Goal: Navigation & Orientation: Find specific page/section

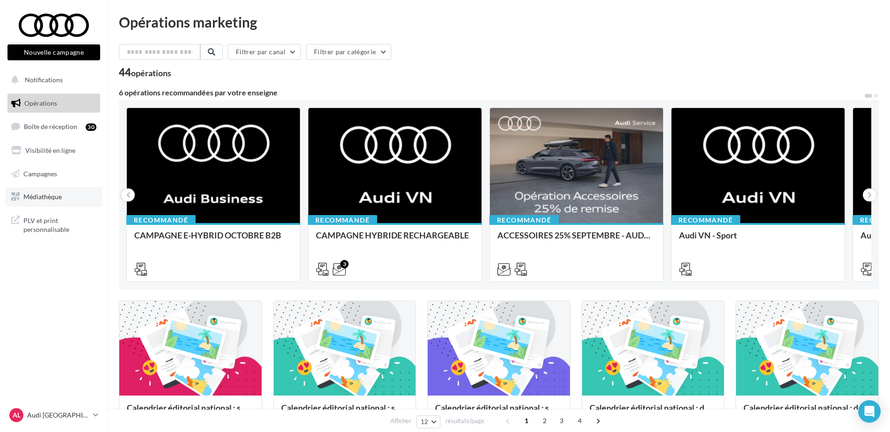
click at [35, 196] on span "Médiathèque" at bounding box center [42, 197] width 38 height 8
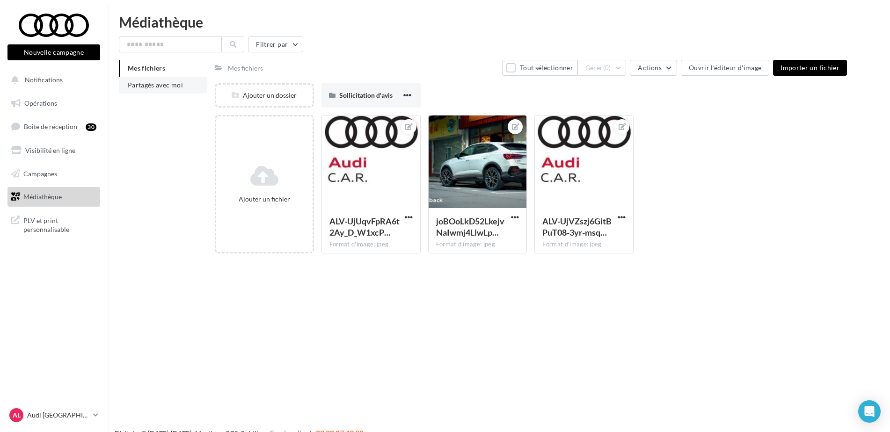
click at [165, 85] on span "Partagés avec moi" at bounding box center [155, 85] width 55 height 8
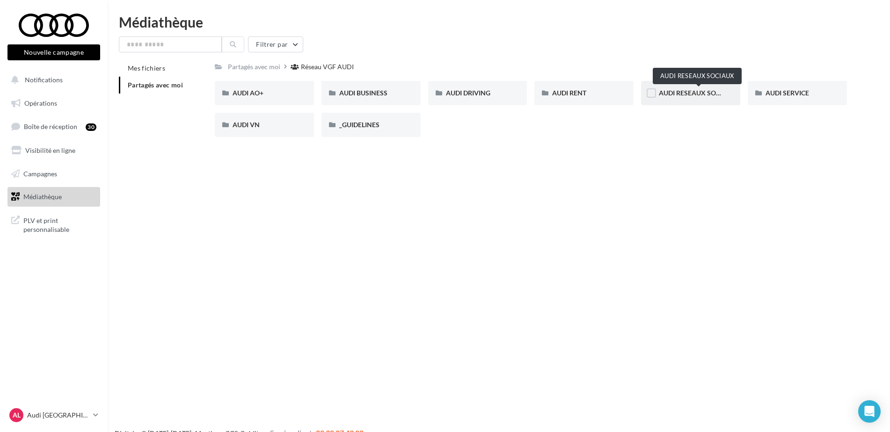
click at [666, 95] on span "AUDI RESEAUX SOCIAUX" at bounding box center [697, 93] width 77 height 8
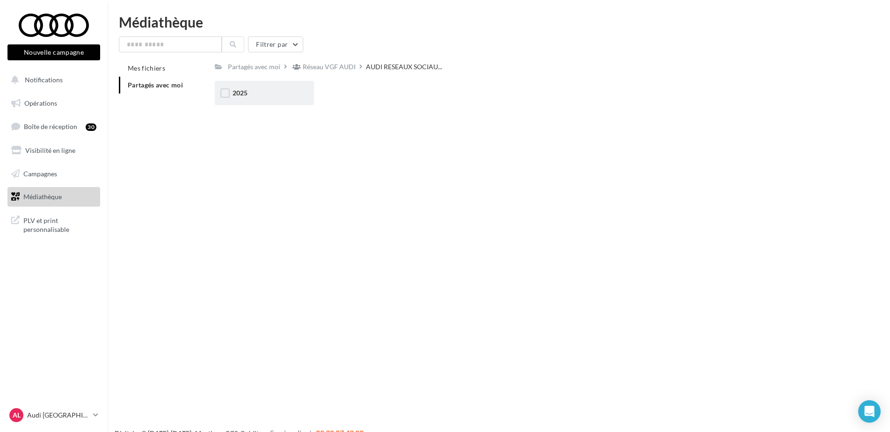
click at [250, 88] on div "2025" at bounding box center [264, 93] width 99 height 24
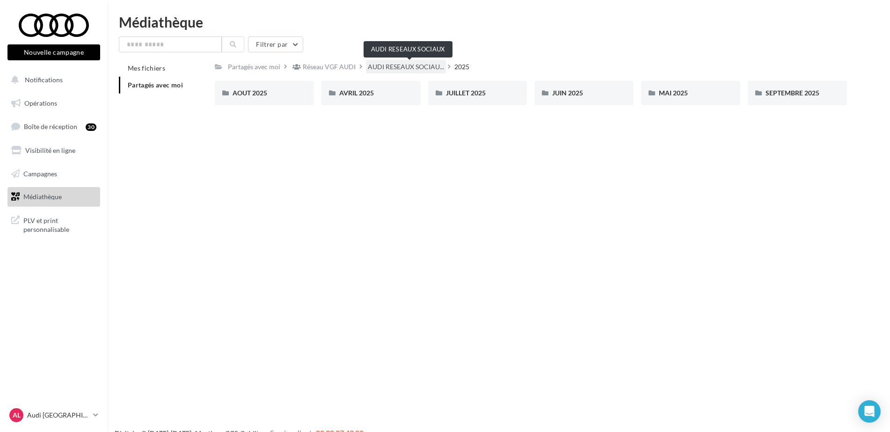
click at [380, 70] on span "AUDI RESEAUX SOCIAU..." at bounding box center [406, 66] width 76 height 9
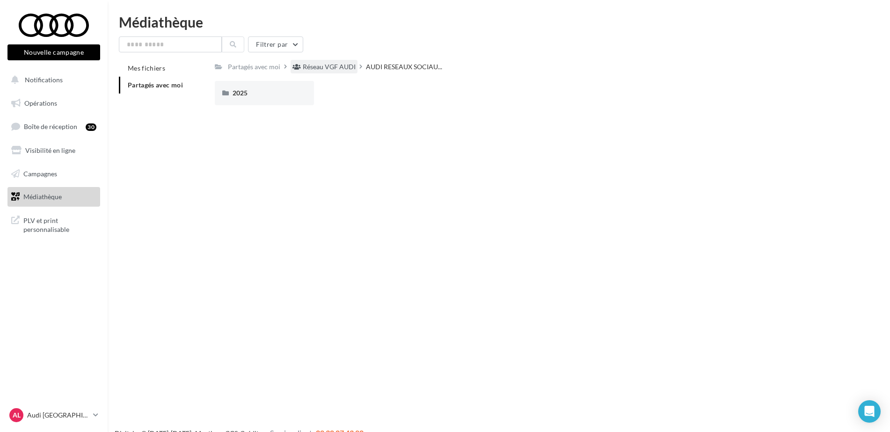
click at [344, 68] on div "Réseau VGF AUDI" at bounding box center [329, 66] width 53 height 9
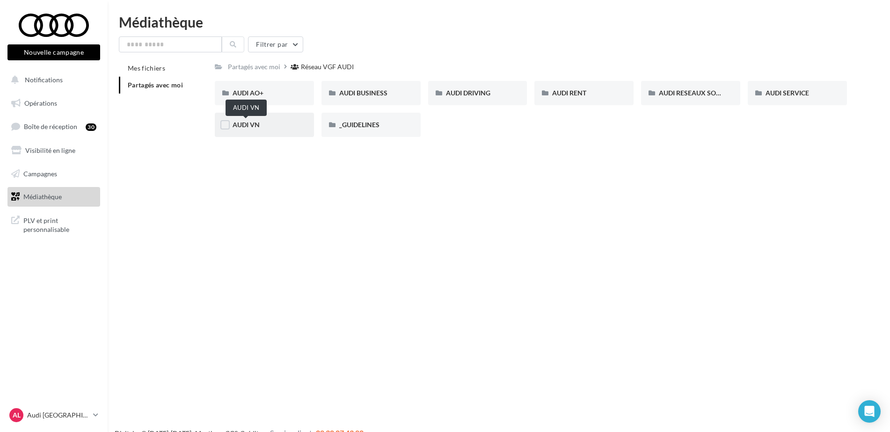
click at [245, 125] on span "AUDI VN" at bounding box center [246, 125] width 27 height 8
click at [277, 67] on div "Partagés avec moi" at bounding box center [254, 66] width 52 height 9
click at [368, 125] on span "_GUIDELINES" at bounding box center [359, 125] width 40 height 8
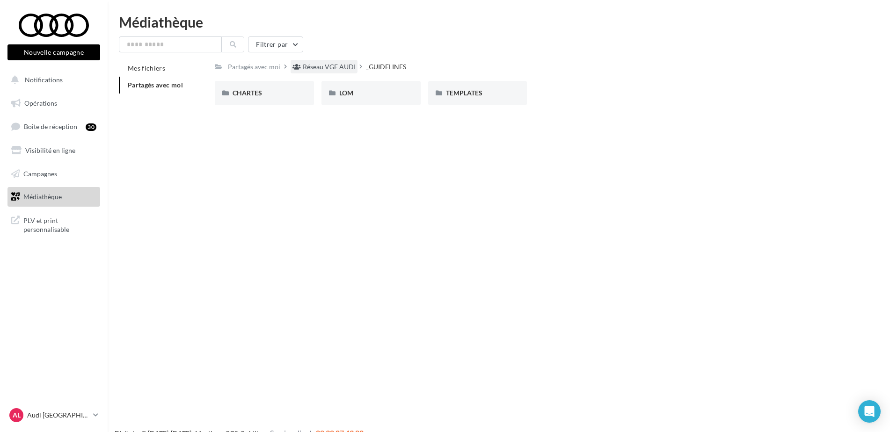
click at [326, 63] on div "Réseau VGF AUDI" at bounding box center [329, 66] width 53 height 9
